Goal: Navigation & Orientation: Find specific page/section

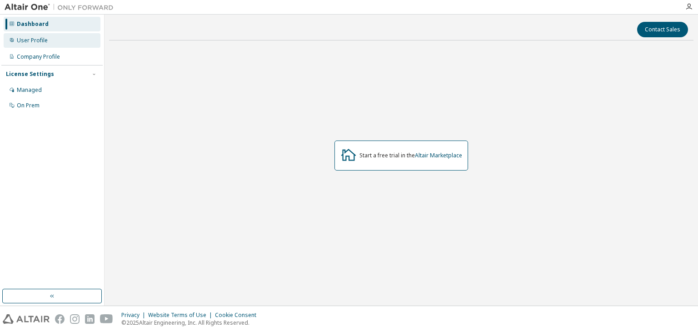
click at [56, 39] on div "User Profile" at bounding box center [52, 40] width 97 height 15
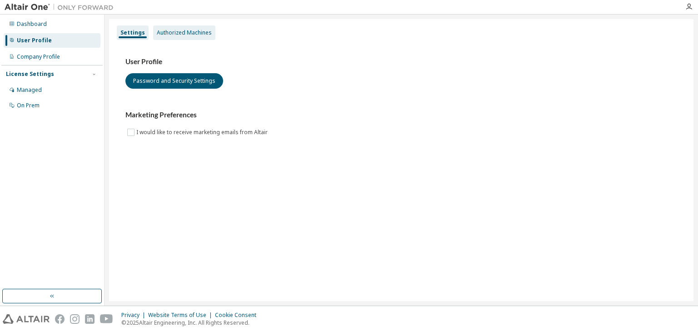
click at [190, 34] on div "Authorized Machines" at bounding box center [184, 32] width 55 height 7
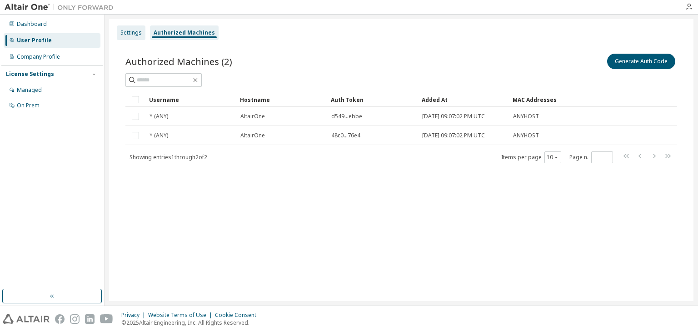
click at [136, 31] on div "Settings" at bounding box center [130, 32] width 21 height 7
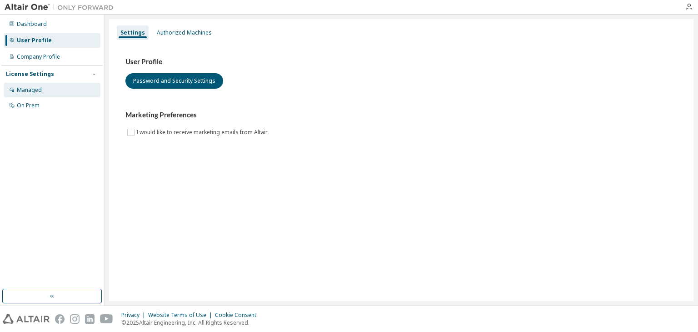
click at [56, 92] on div "Managed" at bounding box center [52, 90] width 97 height 15
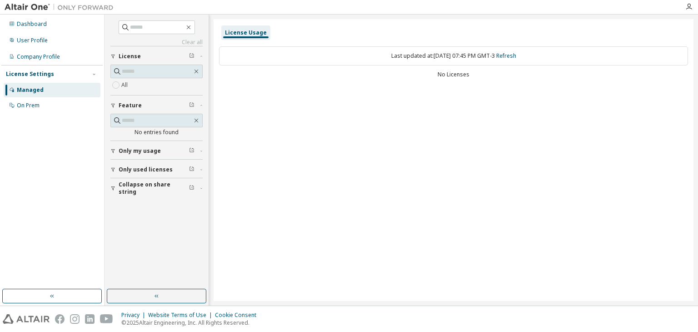
click at [134, 80] on div "All" at bounding box center [156, 85] width 92 height 11
click at [124, 88] on span "All" at bounding box center [119, 85] width 19 height 11
click at [346, 132] on div "License Usage Last updated at: [DATE] 07:45 PM GMT-3 Refresh No Licenses" at bounding box center [454, 160] width 480 height 282
click at [50, 106] on div "On Prem" at bounding box center [52, 105] width 97 height 15
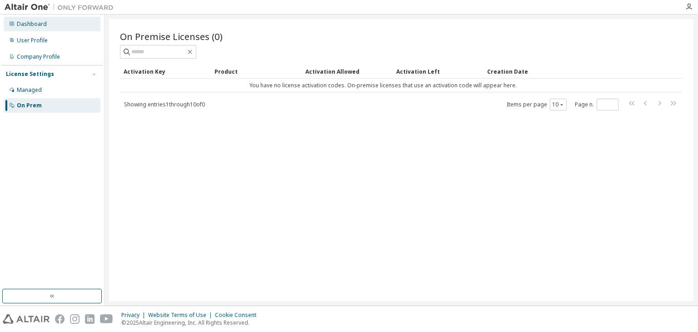
click at [35, 26] on div "Dashboard" at bounding box center [32, 23] width 30 height 7
